Goal: Transaction & Acquisition: Purchase product/service

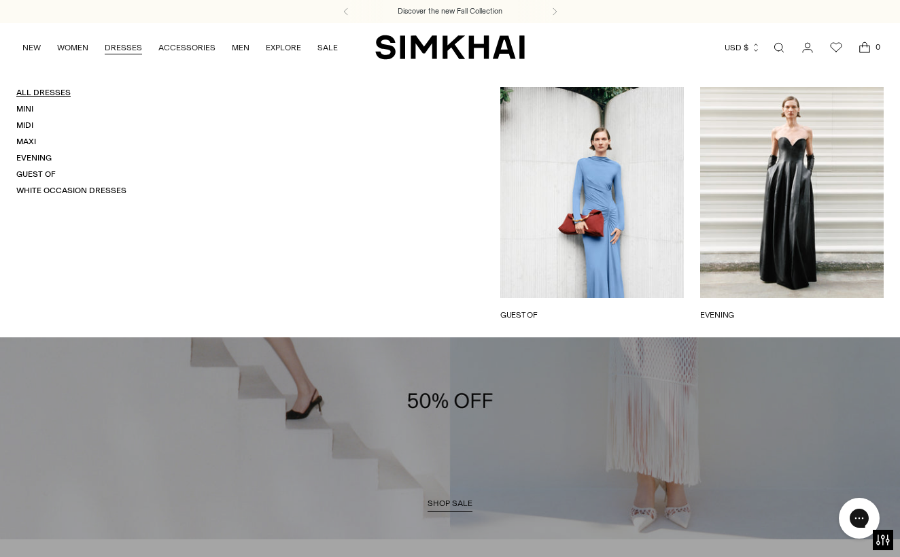
click at [50, 95] on link "All Dresses" at bounding box center [43, 93] width 54 height 10
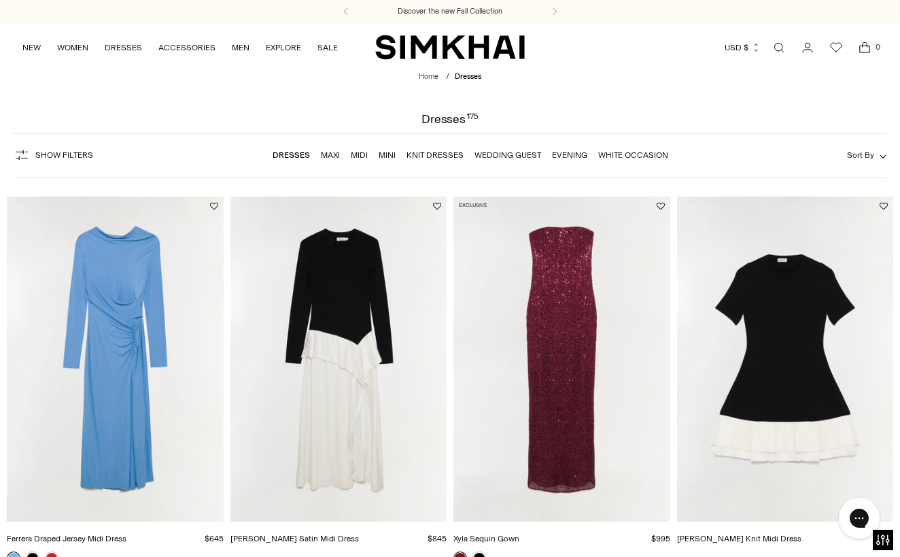
click at [62, 156] on span "Show Filters" at bounding box center [64, 155] width 58 height 10
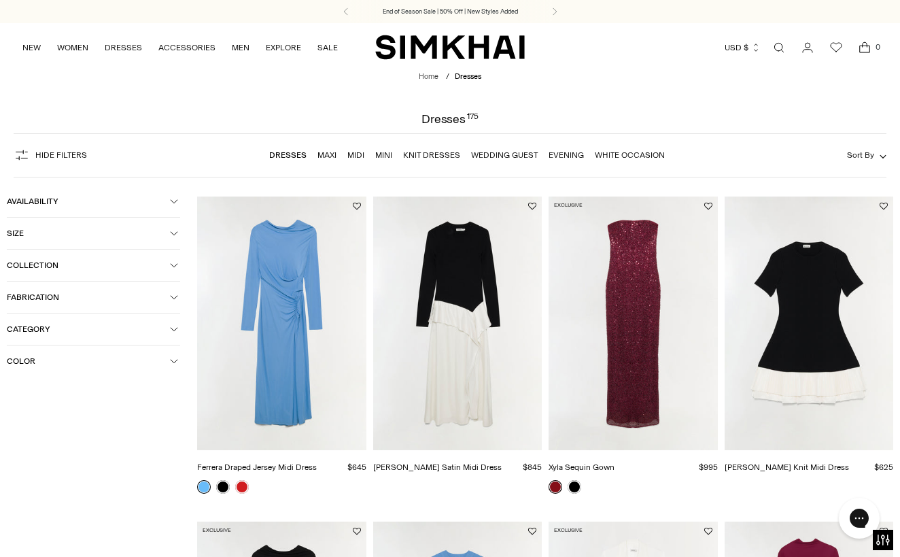
click at [35, 361] on span "Color" at bounding box center [88, 361] width 163 height 10
click at [18, 417] on div at bounding box center [16, 414] width 18 height 18
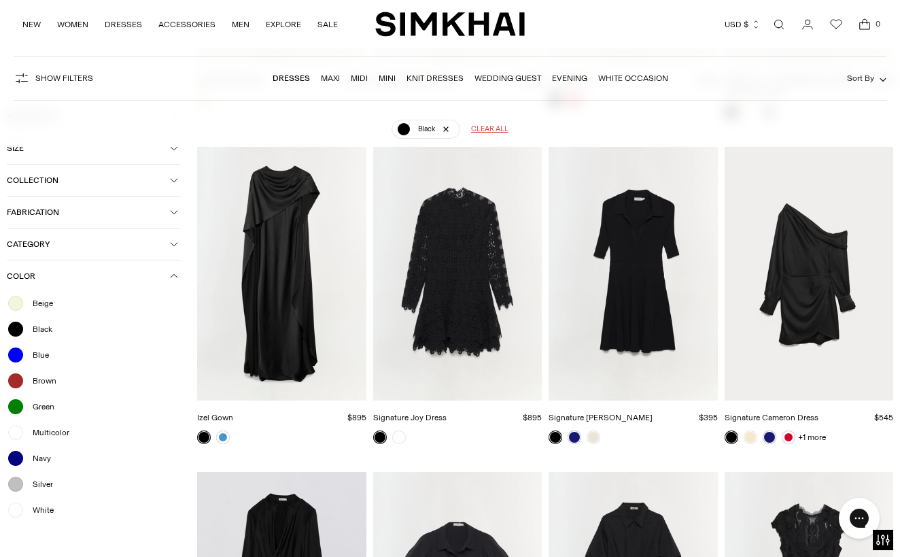
scroll to position [758, 0]
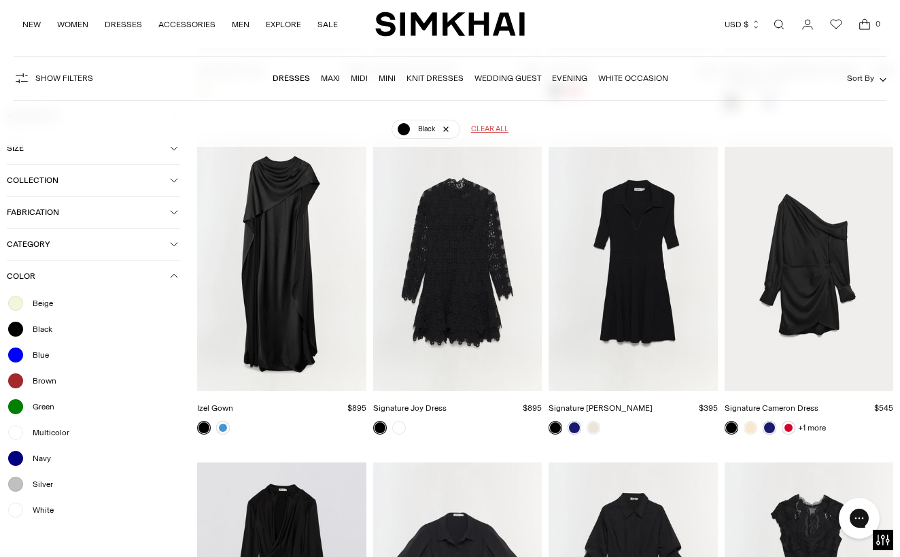
click at [0, 0] on img "Signature Joy Dress" at bounding box center [0, 0] width 0 height 0
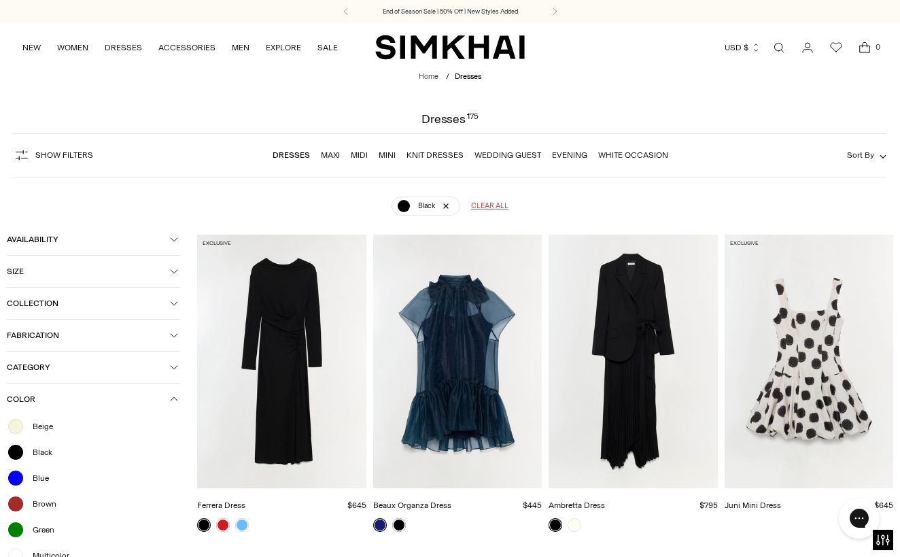
scroll to position [0, 0]
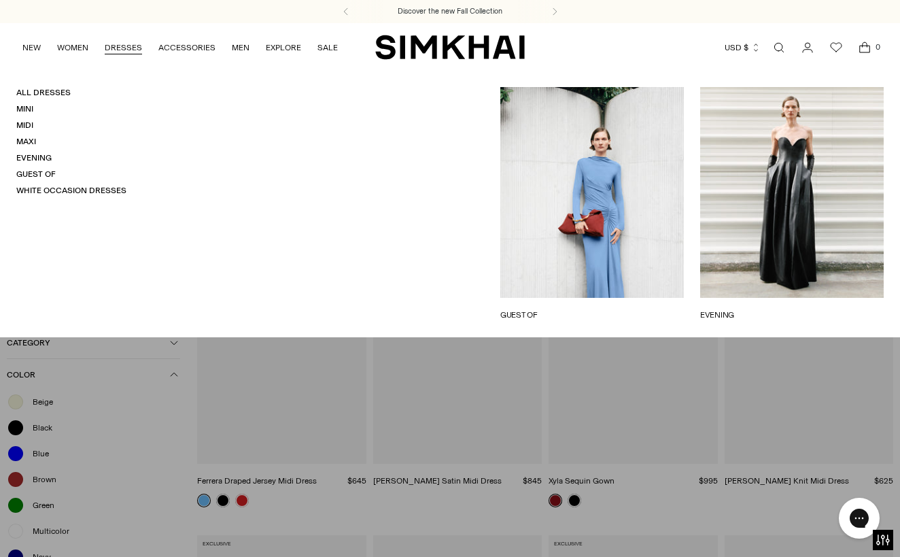
scroll to position [100, 0]
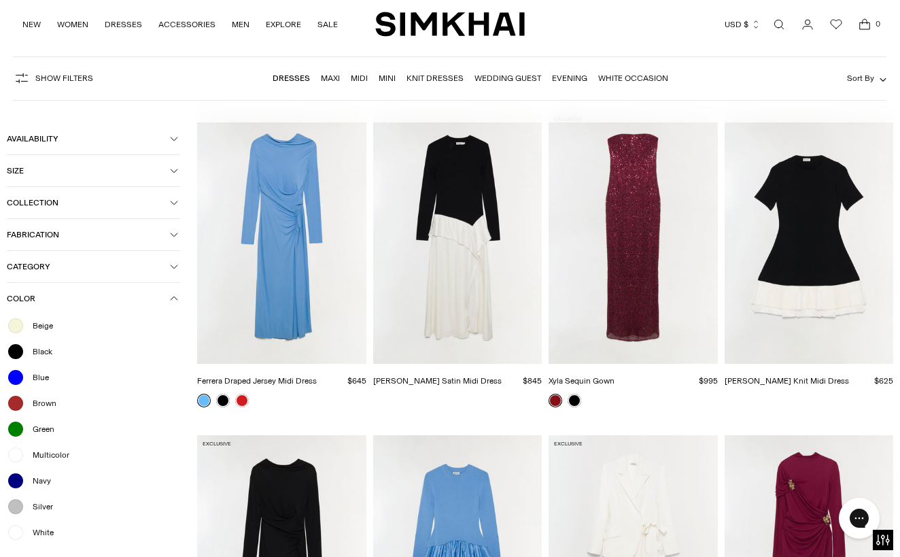
click at [0, 0] on img "Lorin Taffeta Knit Midi Dress" at bounding box center [0, 0] width 0 height 0
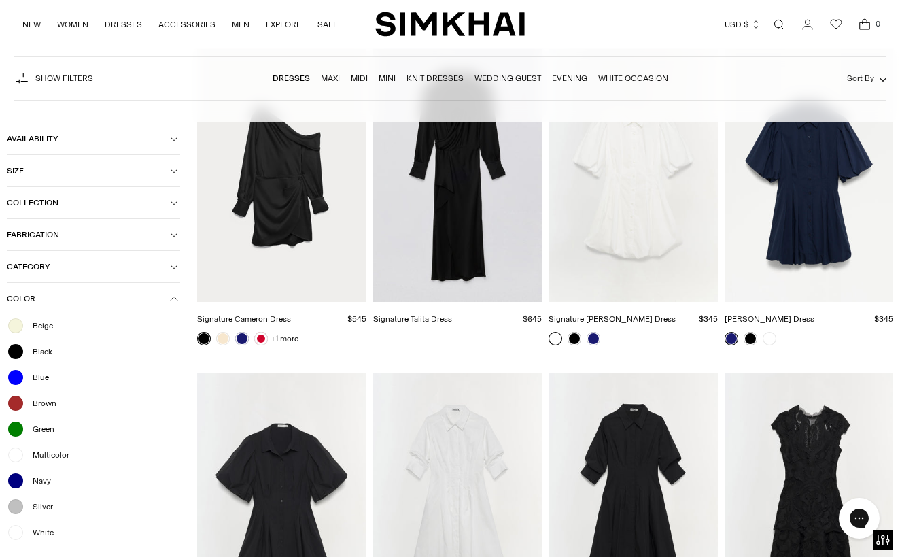
scroll to position [12204, 0]
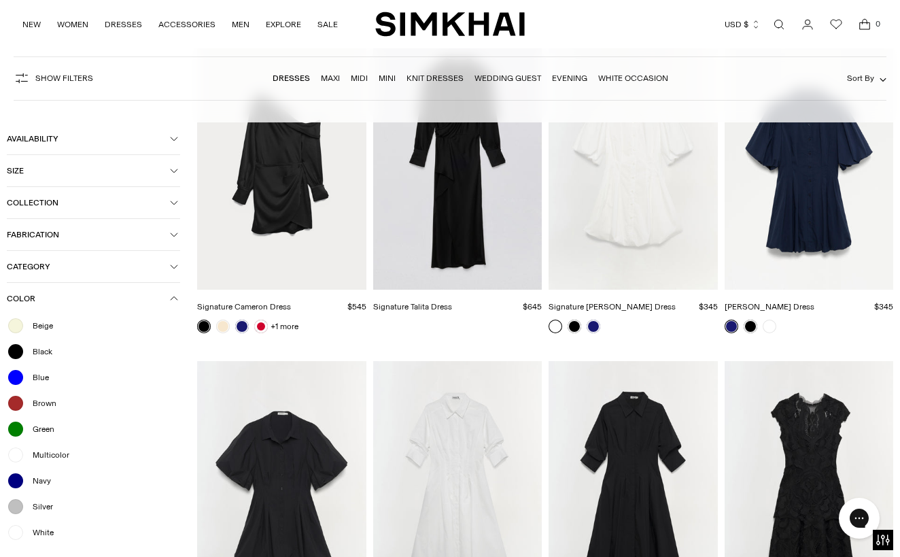
click at [0, 0] on img "Signature Laura Lace Dress" at bounding box center [0, 0] width 0 height 0
click at [5, 46] on div "NEW WOMEN New Arrivals Shop All Fall 2025 Best Sellers Signature Exclusives Sal…" at bounding box center [450, 24] width 900 height 48
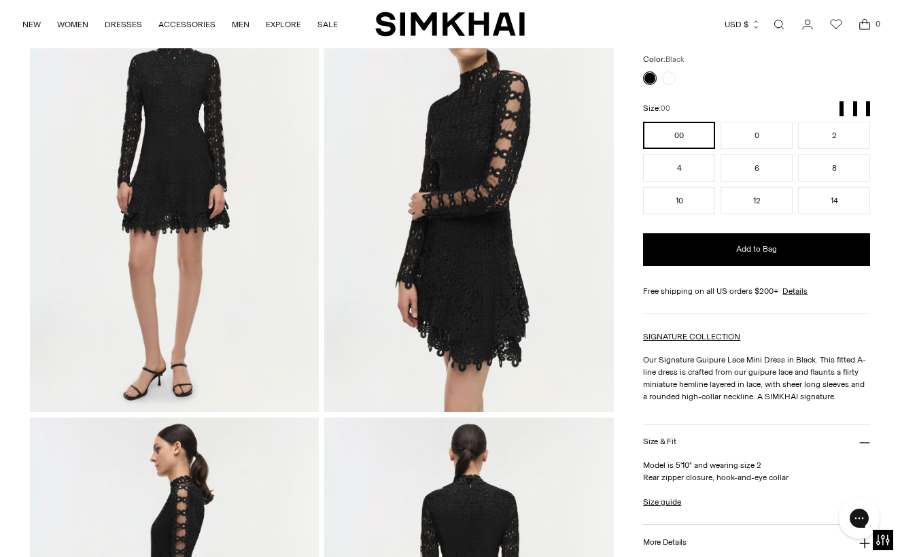
scroll to position [73, 0]
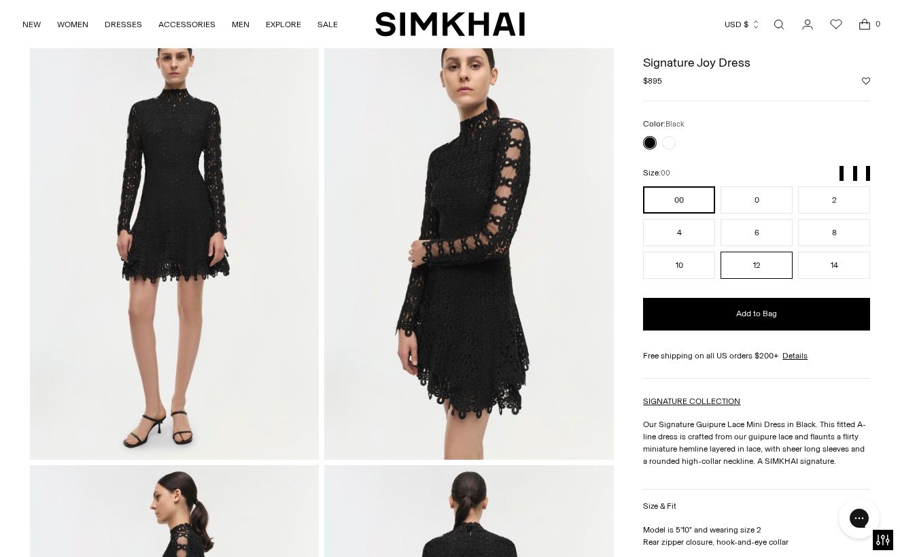
click at [770, 267] on button "12" at bounding box center [756, 264] width 72 height 27
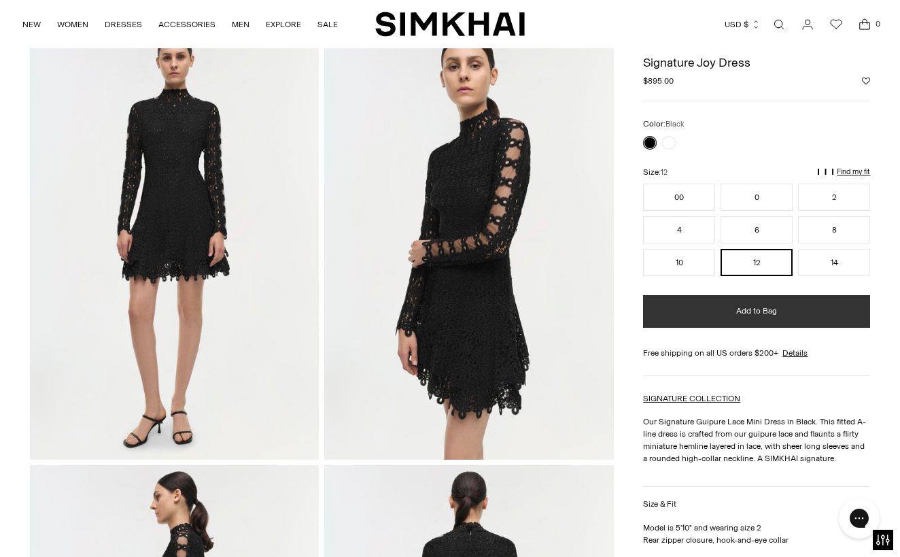
click at [781, 321] on button "Add to Bag" at bounding box center [756, 311] width 227 height 33
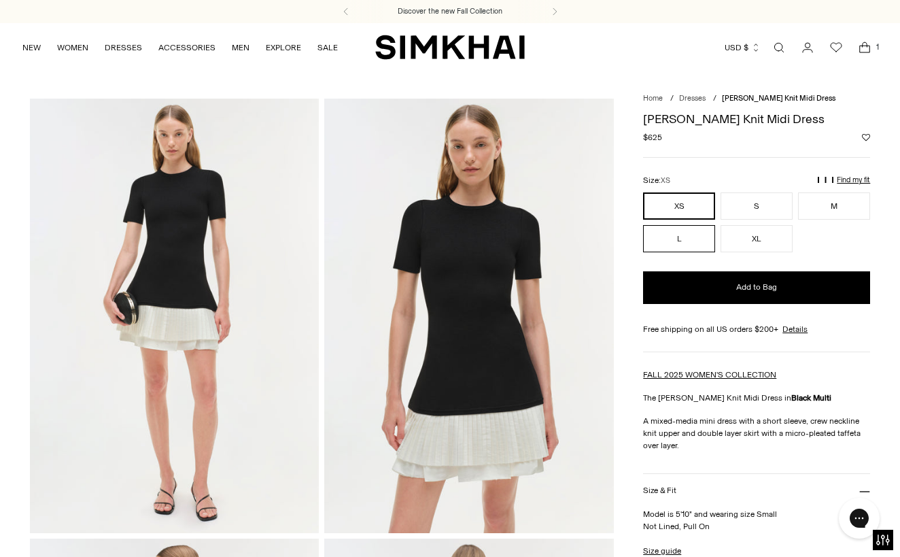
click at [665, 241] on button "L" at bounding box center [679, 238] width 72 height 27
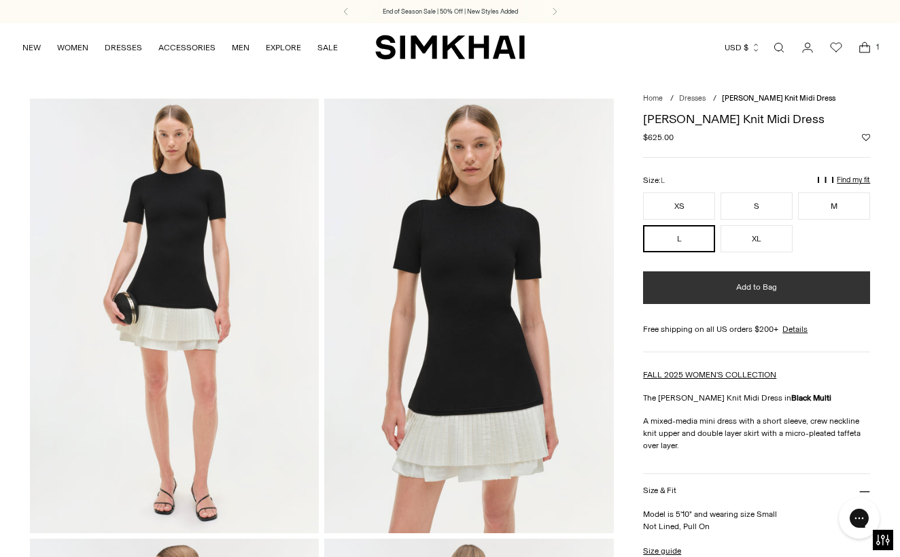
click at [733, 295] on button "Add to Bag" at bounding box center [756, 287] width 227 height 33
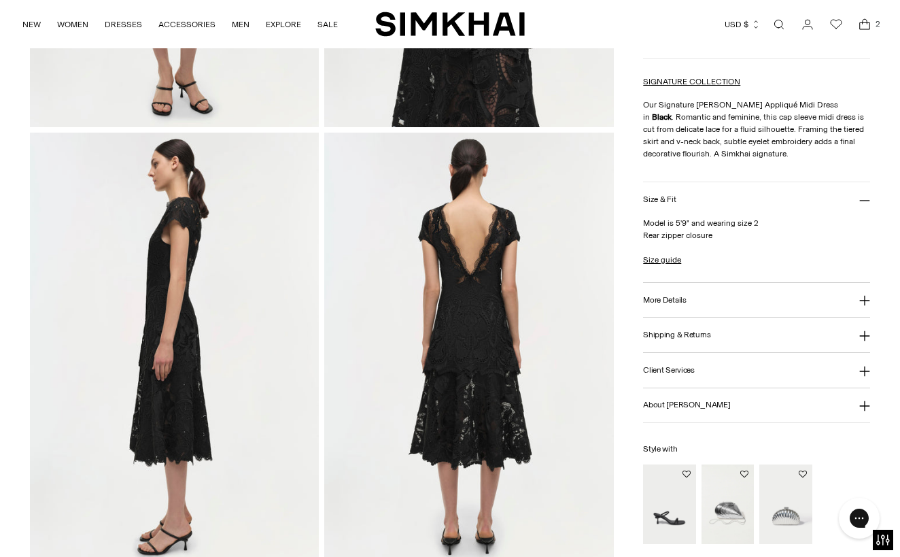
scroll to position [404, 0]
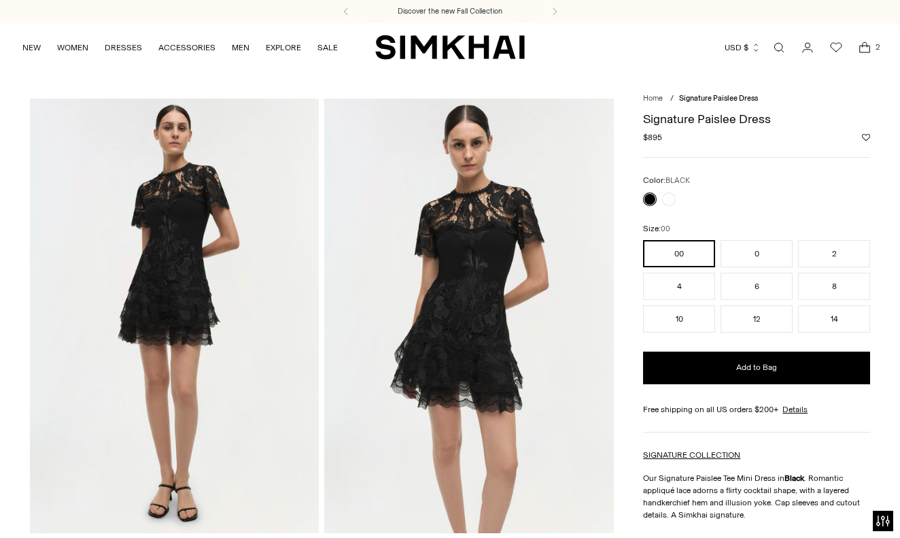
click at [468, 247] on img at bounding box center [468, 316] width 289 height 434
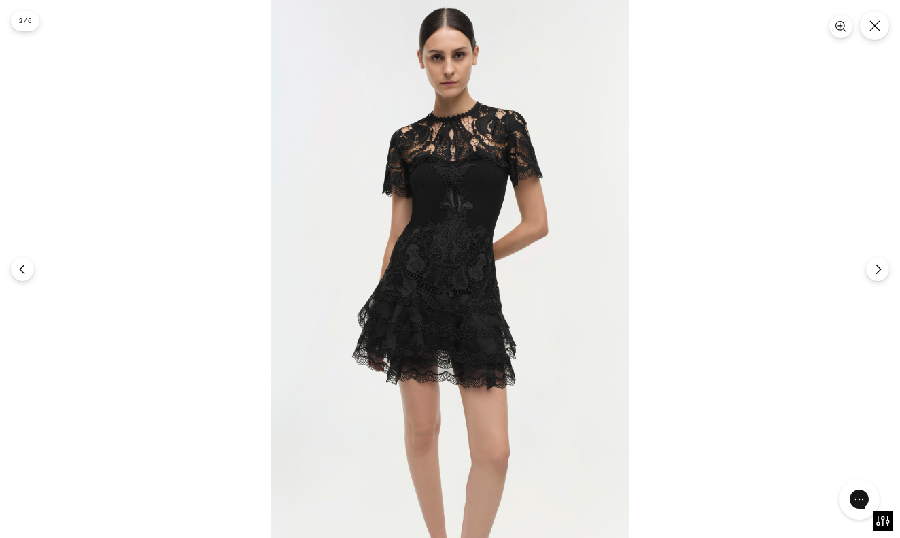
click at [464, 182] on img at bounding box center [449, 269] width 358 height 538
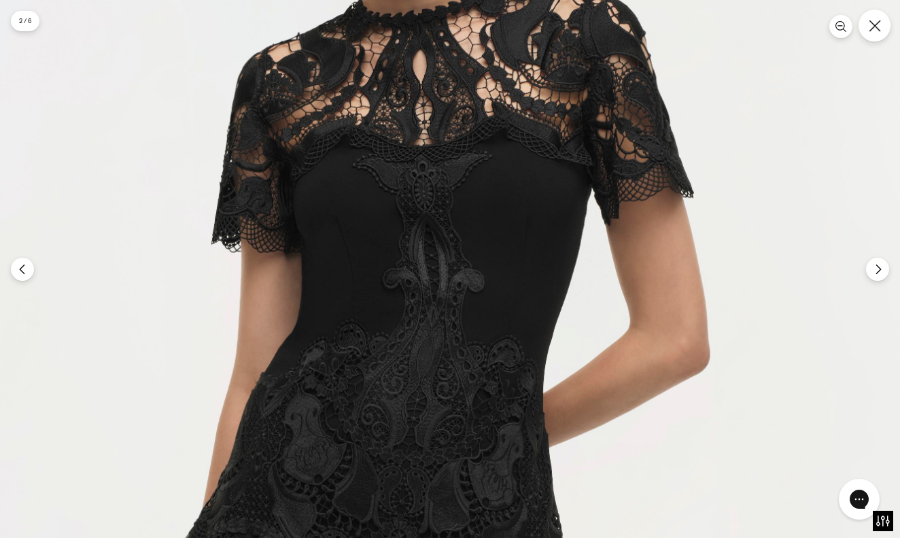
click at [869, 31] on icon "Close" at bounding box center [875, 26] width 12 height 12
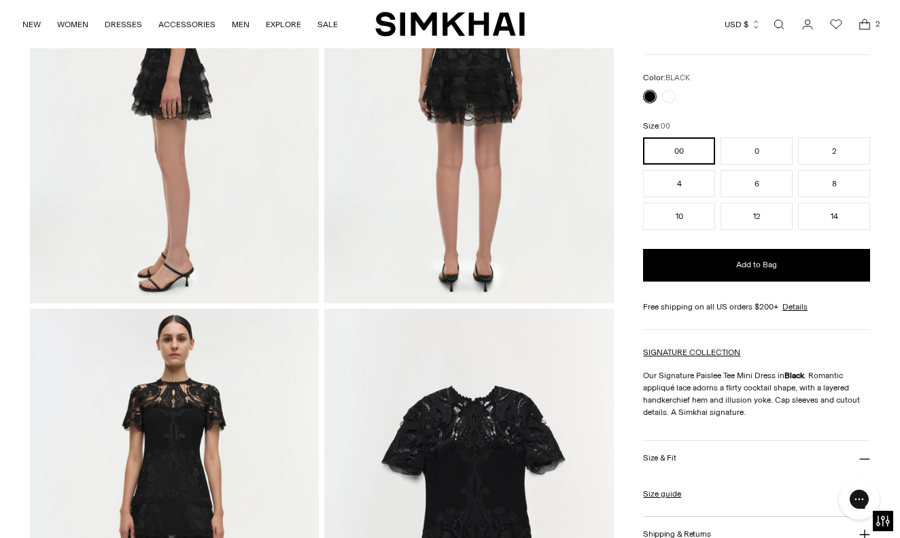
scroll to position [646, 0]
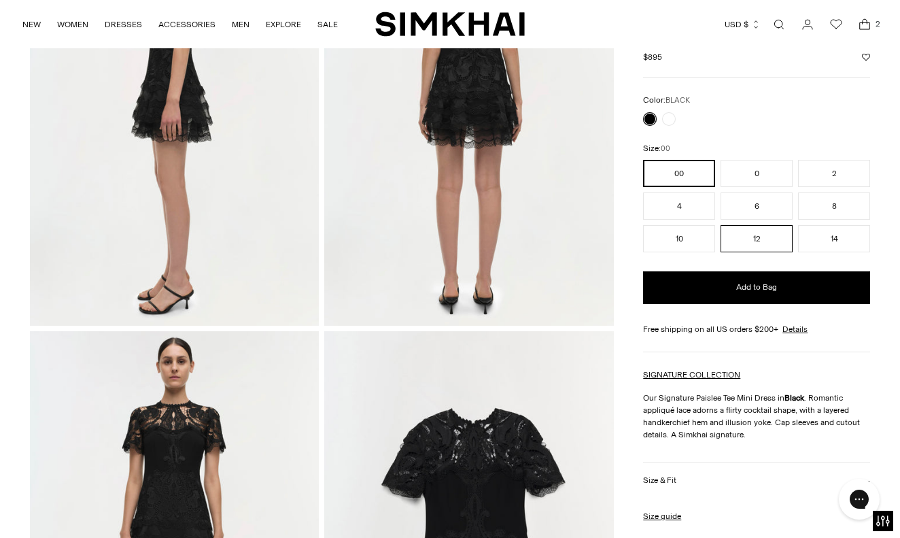
click at [762, 239] on button "12" at bounding box center [756, 238] width 72 height 27
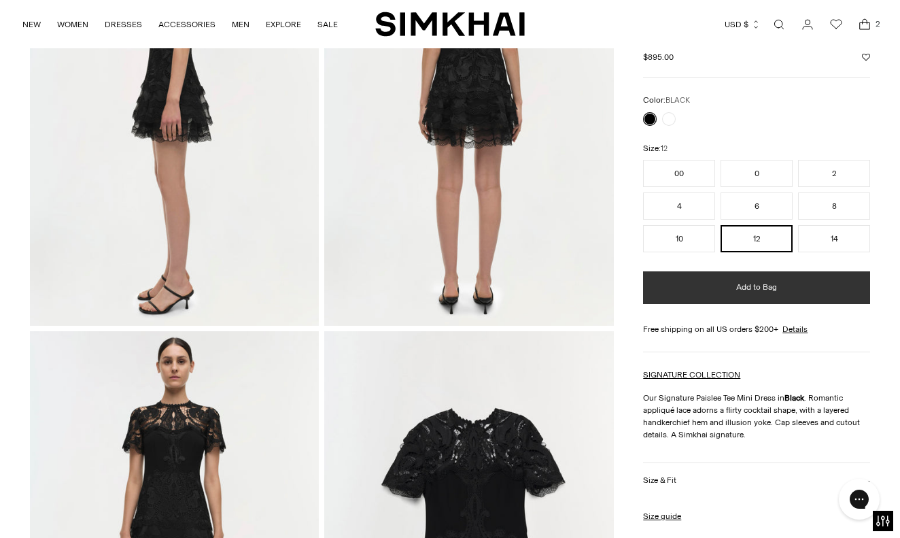
click at [756, 296] on button "Add to Bag" at bounding box center [756, 287] width 227 height 33
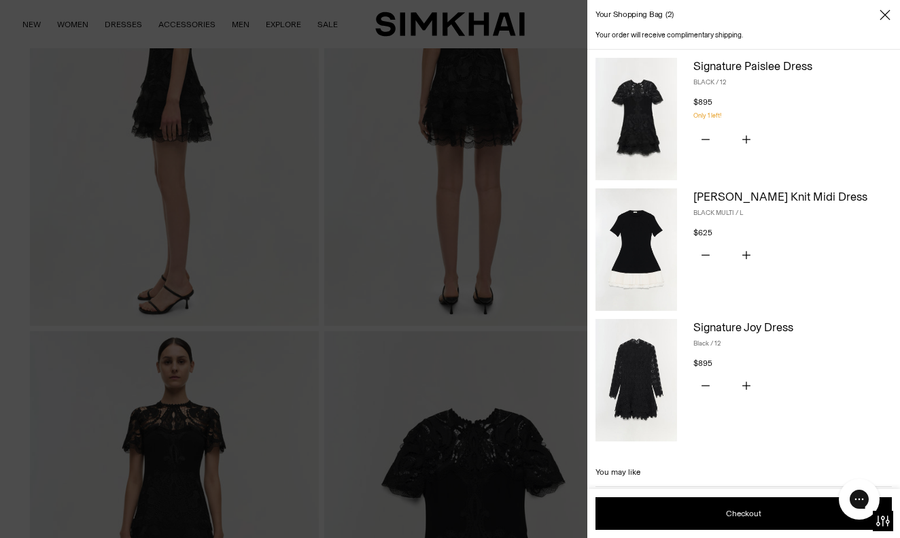
click at [565, 329] on div at bounding box center [450, 269] width 900 height 538
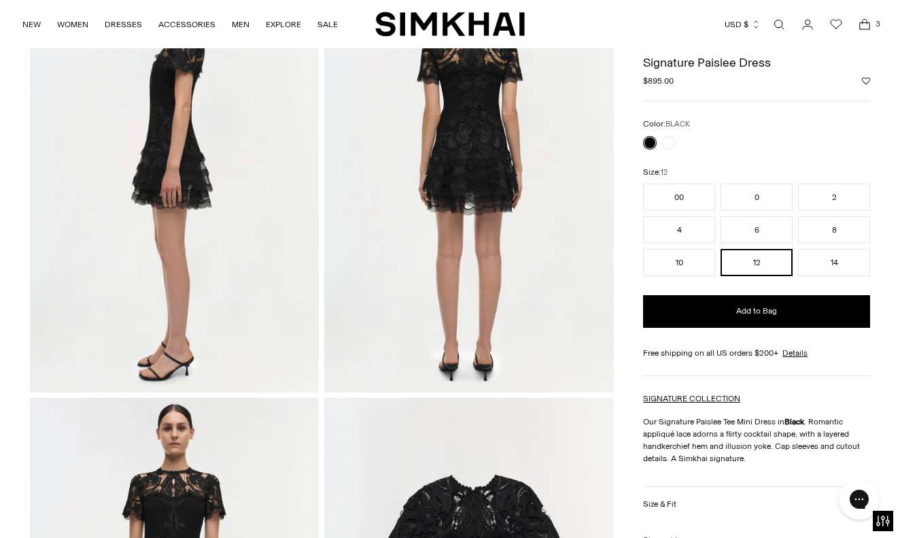
scroll to position [578, 0]
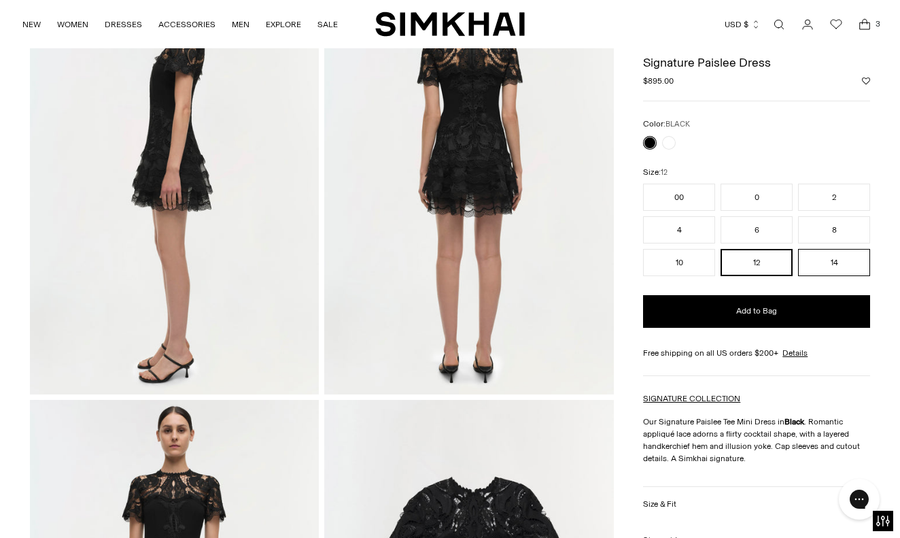
click at [833, 255] on button "14" at bounding box center [834, 262] width 72 height 27
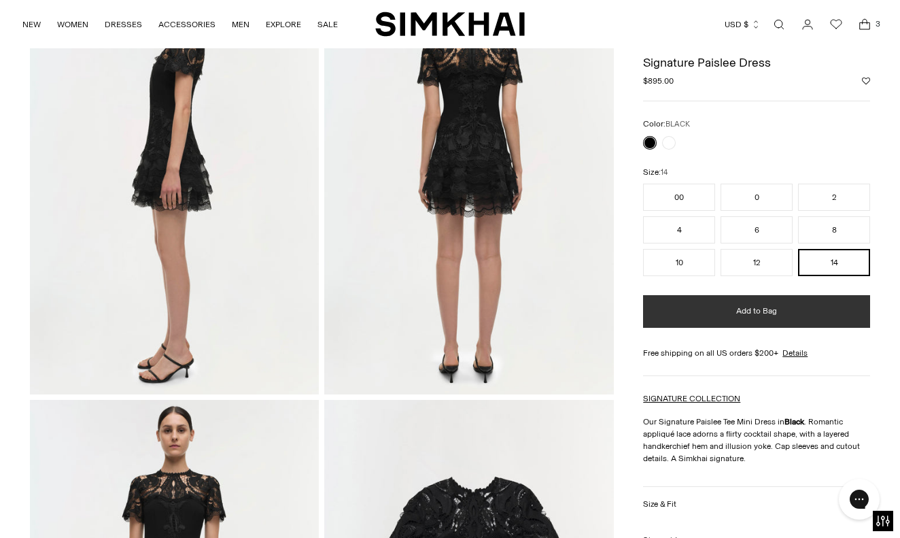
click at [731, 318] on button "Add to Bag" at bounding box center [756, 311] width 227 height 33
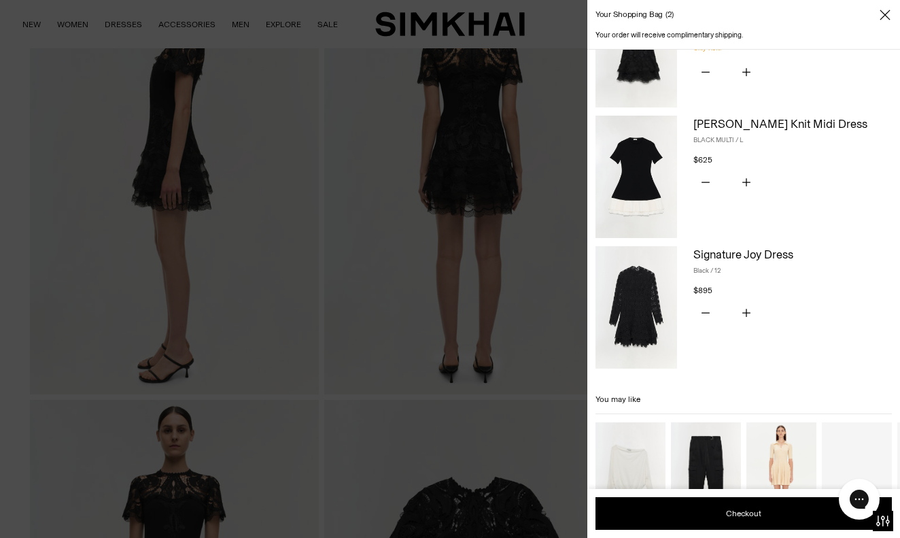
scroll to position [220, 0]
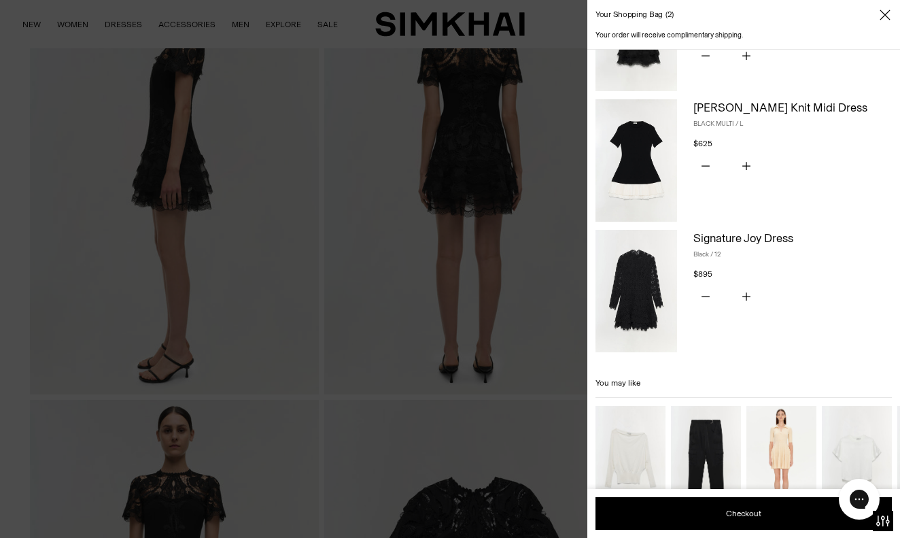
click at [642, 303] on img at bounding box center [636, 291] width 82 height 122
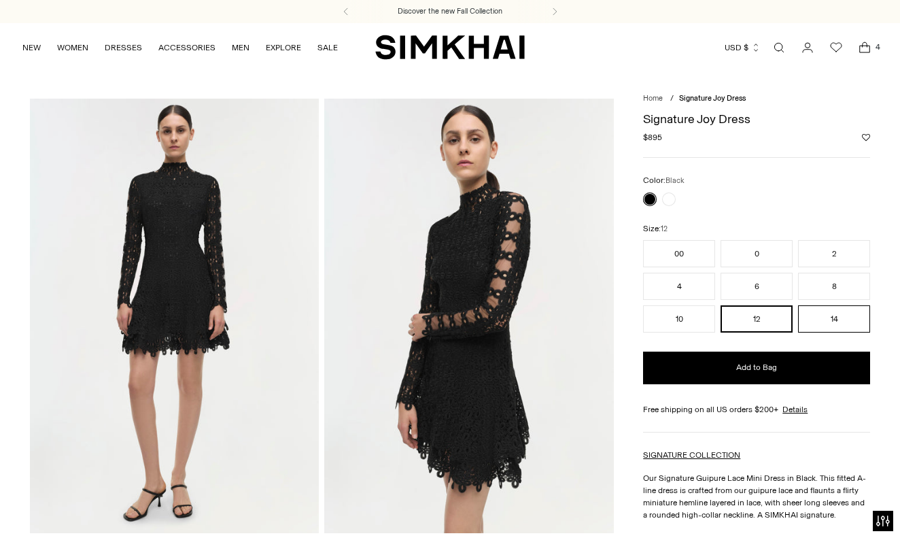
click at [841, 322] on button "14" at bounding box center [834, 318] width 72 height 27
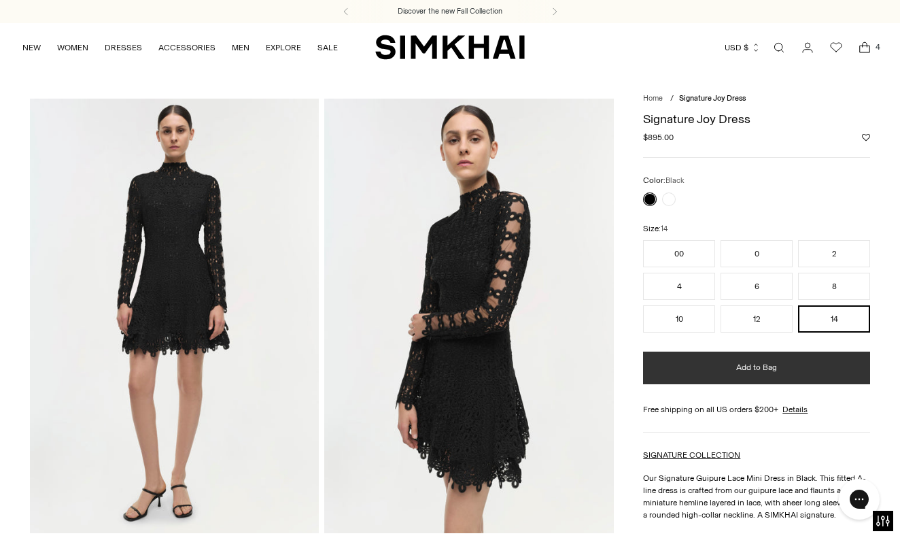
click at [782, 365] on button "Add to Bag" at bounding box center [756, 367] width 227 height 33
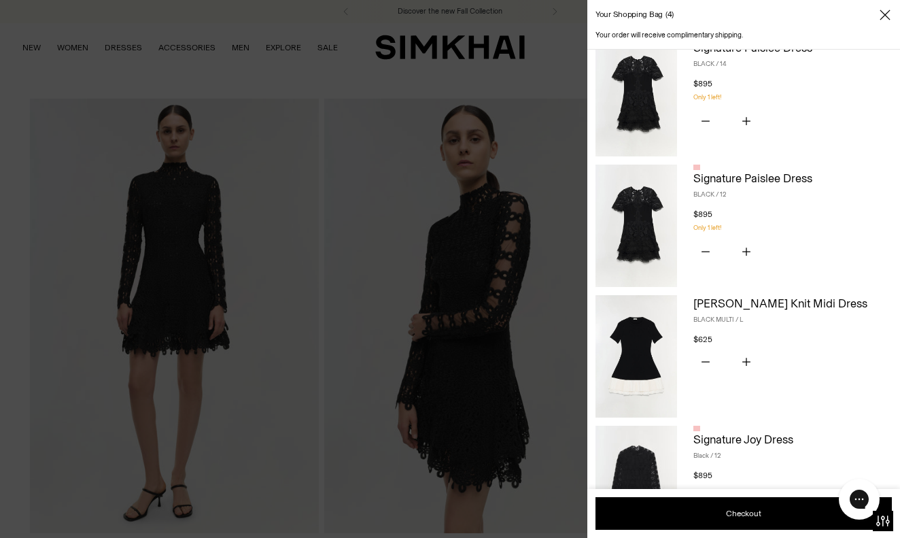
scroll to position [160, 0]
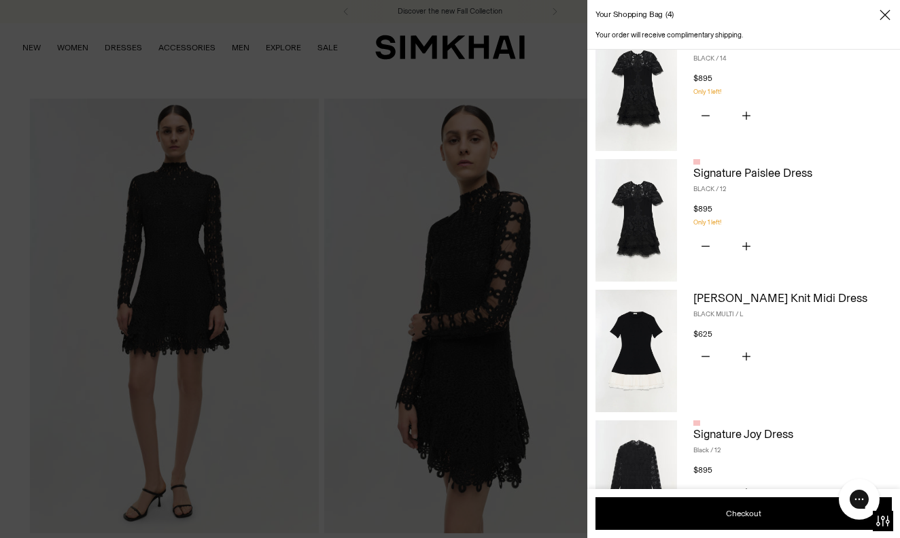
click at [640, 364] on img at bounding box center [636, 351] width 82 height 122
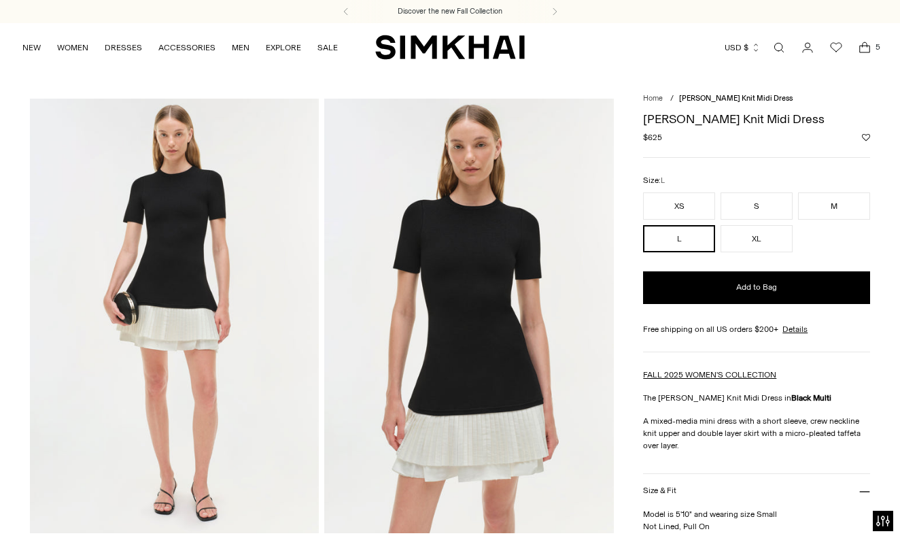
click at [422, 268] on img at bounding box center [468, 316] width 289 height 434
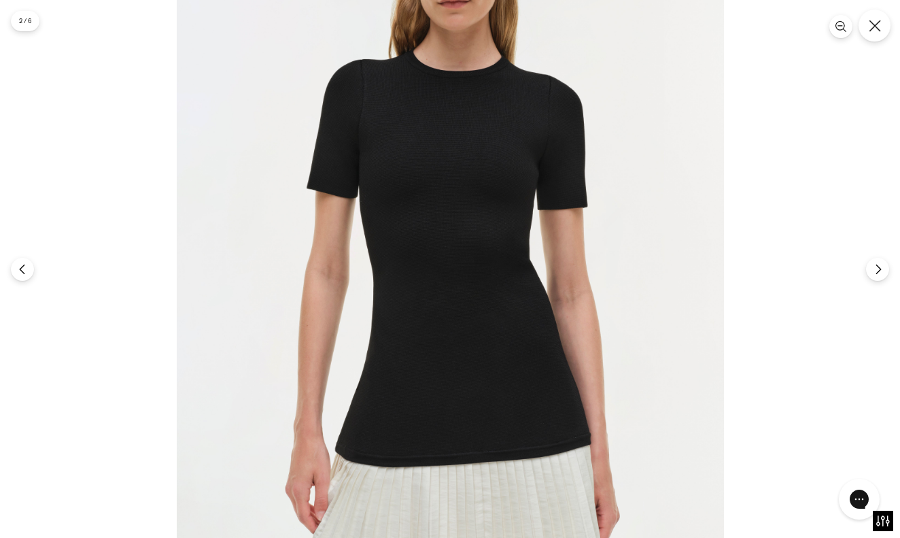
click at [871, 28] on icon "Close" at bounding box center [875, 26] width 12 height 12
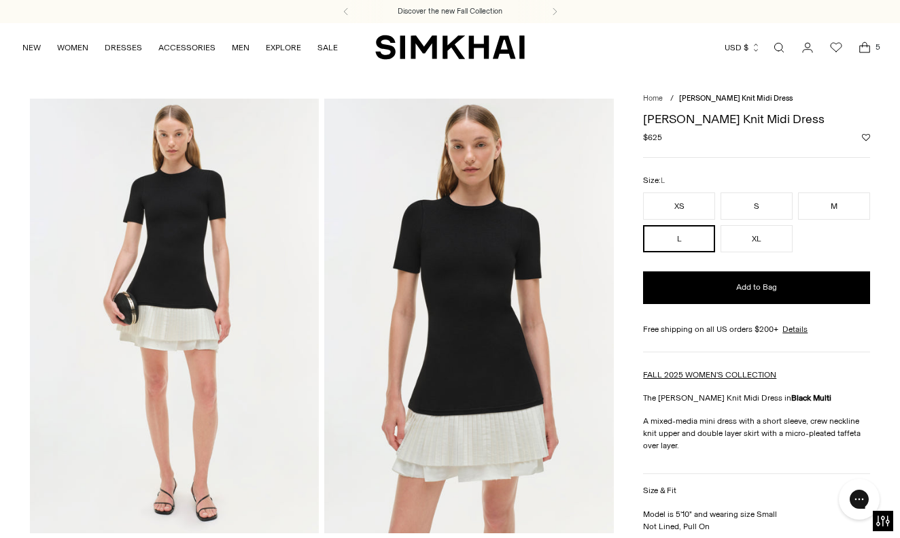
click at [858, 47] on icon "Open cart modal" at bounding box center [864, 48] width 19 height 14
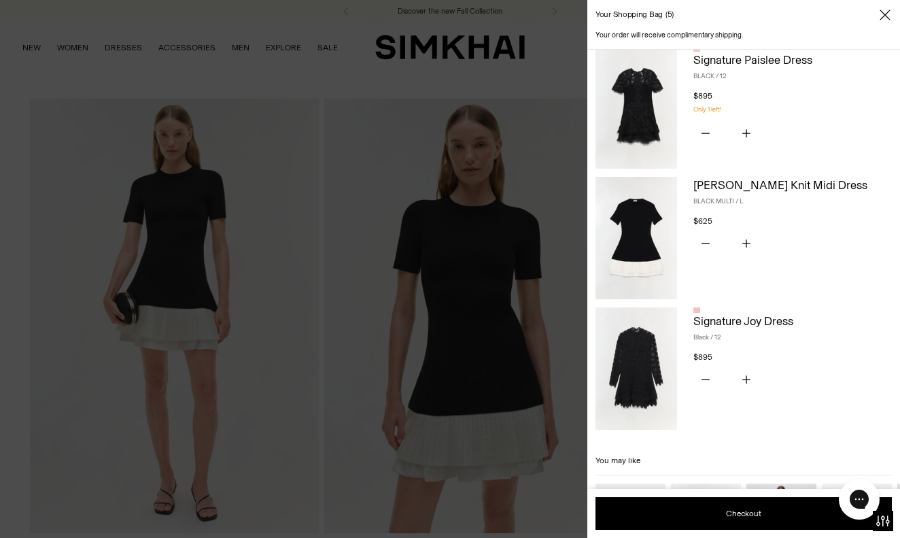
scroll to position [305, 0]
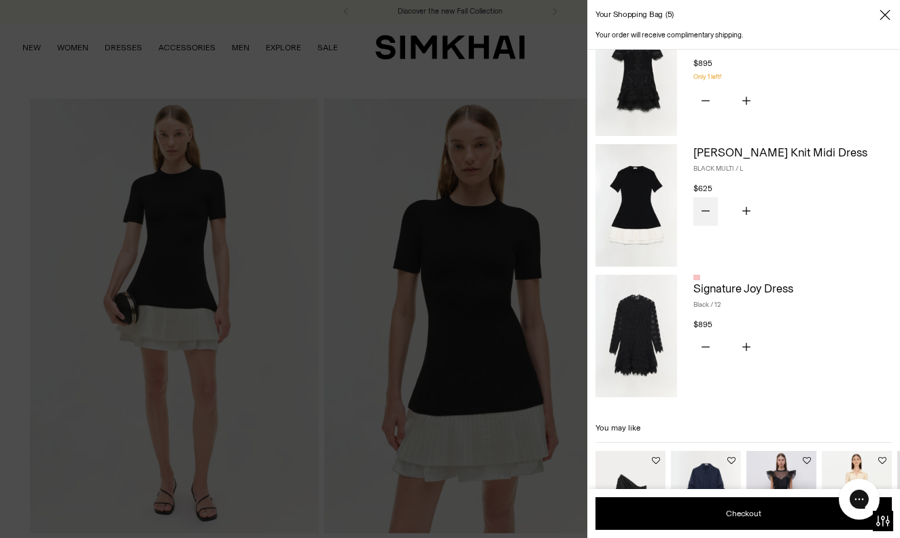
click at [707, 207] on icon "Subtract product quantity" at bounding box center [705, 211] width 8 height 8
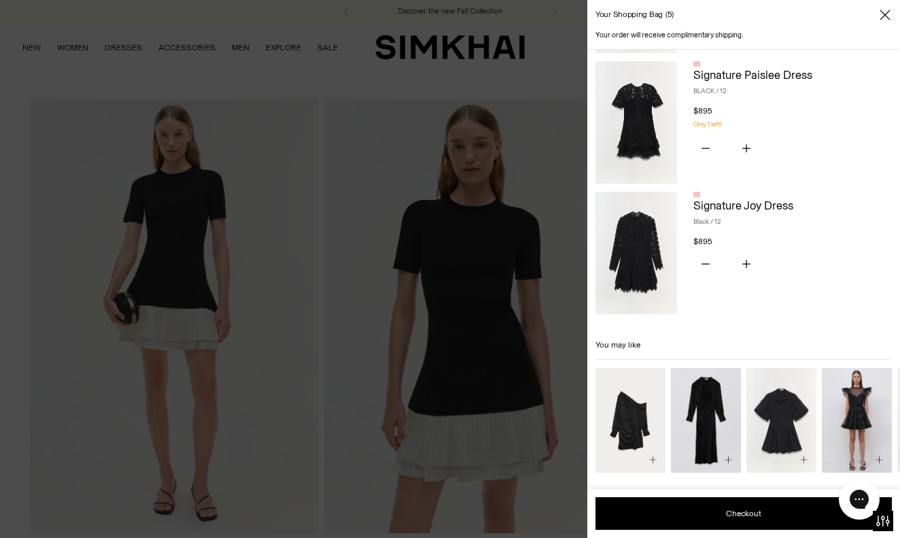
scroll to position [258, 0]
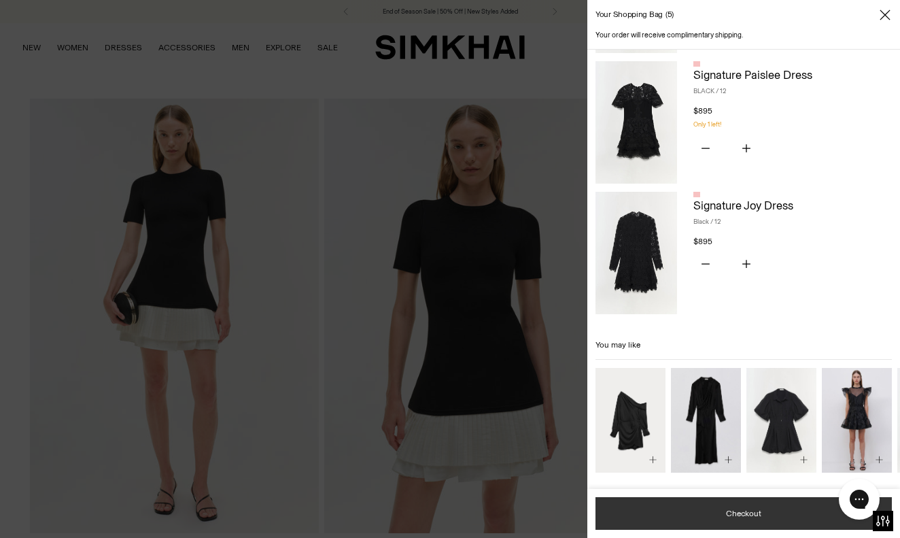
click at [742, 514] on button "Checkout" at bounding box center [743, 513] width 296 height 33
